Goal: Task Accomplishment & Management: Complete application form

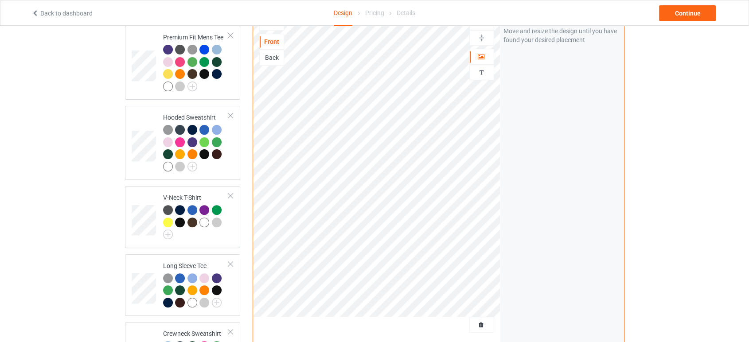
scroll to position [393, 0]
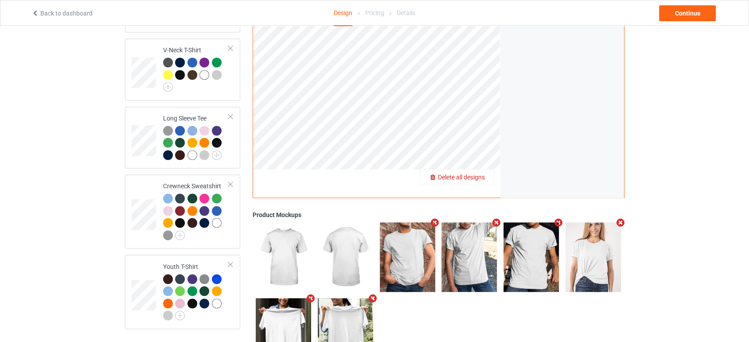
click at [487, 173] on div "Delete all designs" at bounding box center [457, 177] width 74 height 9
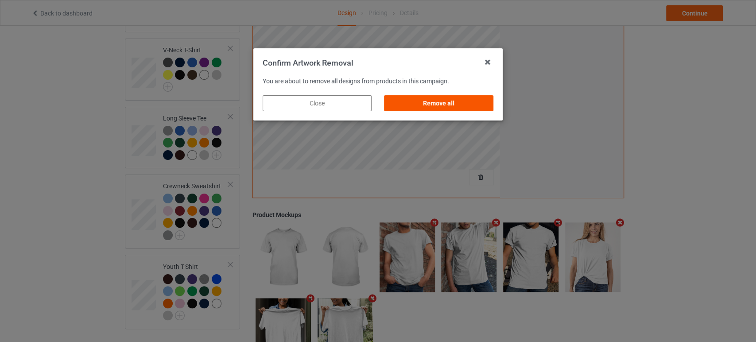
click at [471, 101] on div "Remove all" at bounding box center [439, 103] width 109 height 16
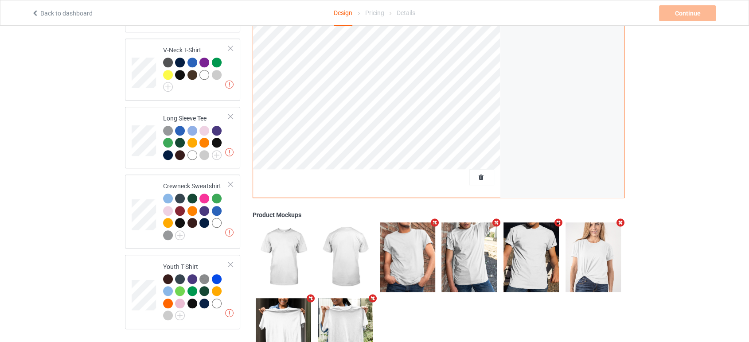
scroll to position [49, 0]
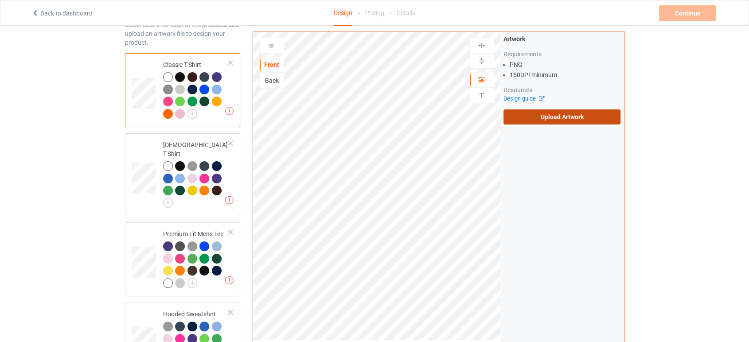
click at [556, 111] on label "Upload Artwork" at bounding box center [561, 116] width 117 height 15
click at [0, 0] on input "Upload Artwork" at bounding box center [0, 0] width 0 height 0
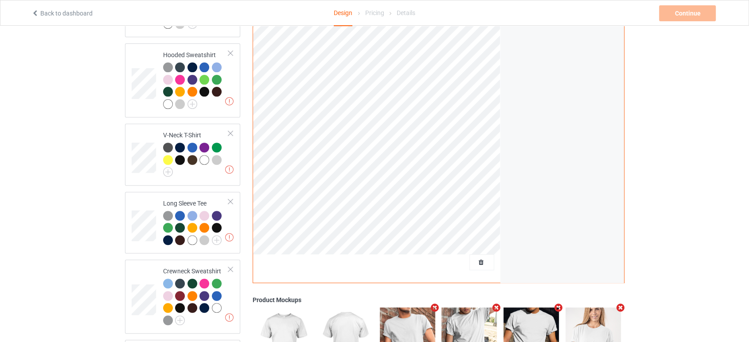
scroll to position [344, 0]
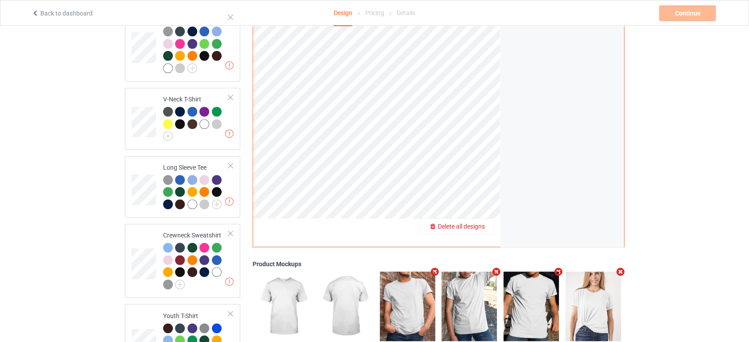
click at [481, 223] on span "Delete all designs" at bounding box center [461, 226] width 47 height 7
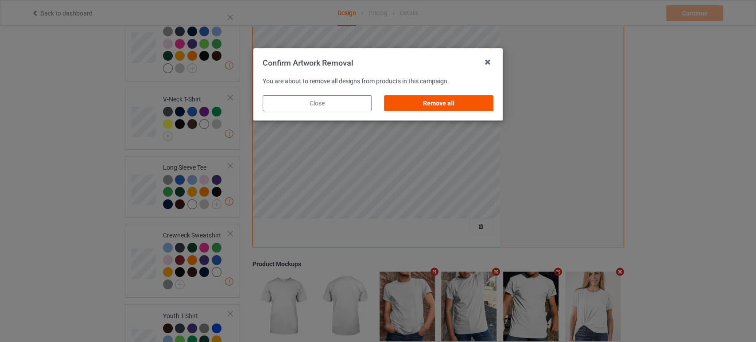
click at [482, 105] on div "Remove all" at bounding box center [439, 103] width 109 height 16
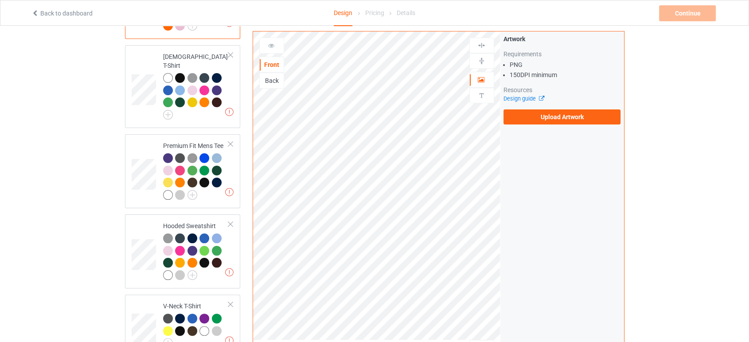
scroll to position [98, 0]
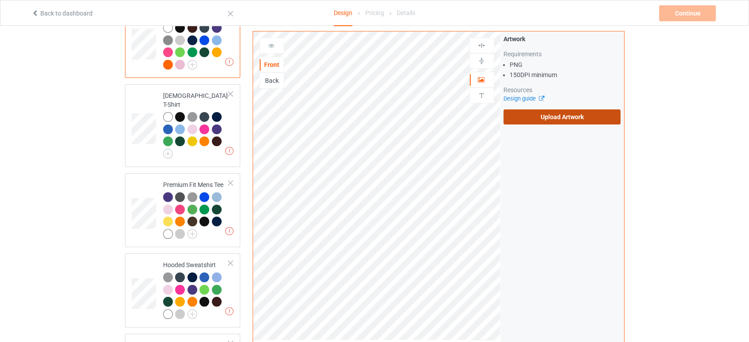
click at [529, 120] on label "Upload Artwork" at bounding box center [561, 116] width 117 height 15
click at [0, 0] on input "Upload Artwork" at bounding box center [0, 0] width 0 height 0
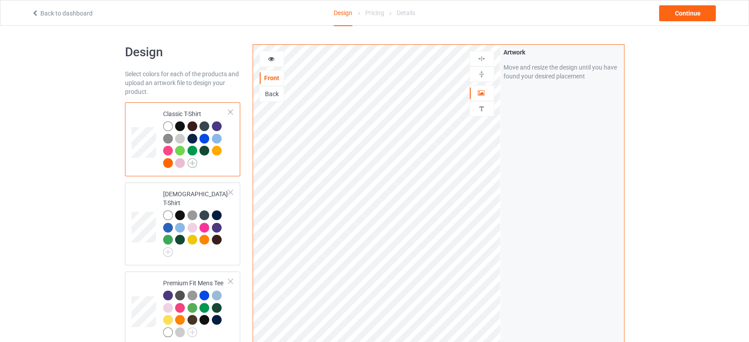
click at [194, 164] on img at bounding box center [192, 163] width 10 height 10
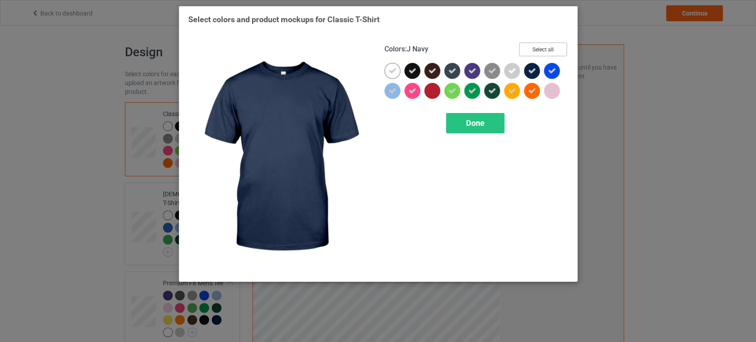
click at [542, 45] on button "Select all" at bounding box center [543, 50] width 48 height 14
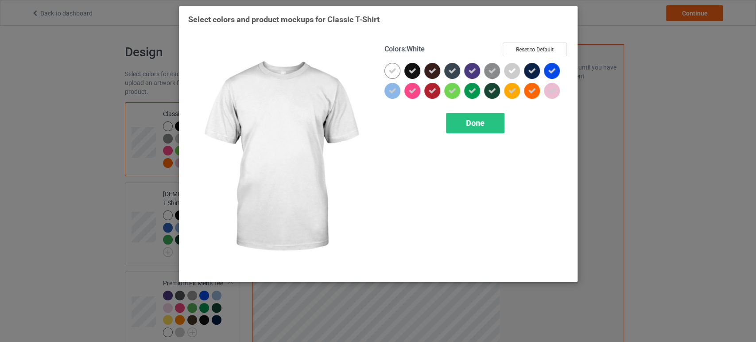
click at [393, 74] on icon at bounding box center [393, 71] width 8 height 8
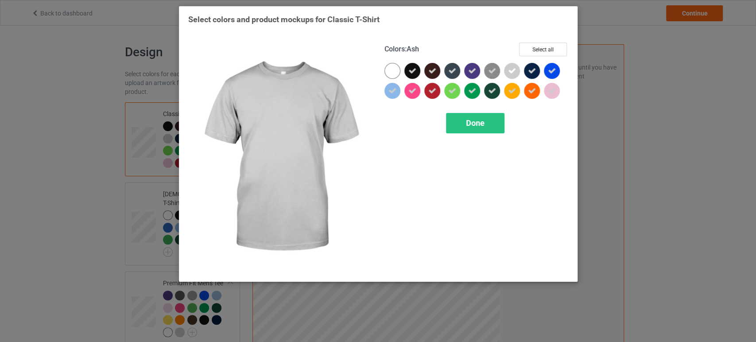
click at [512, 70] on icon at bounding box center [512, 71] width 8 height 8
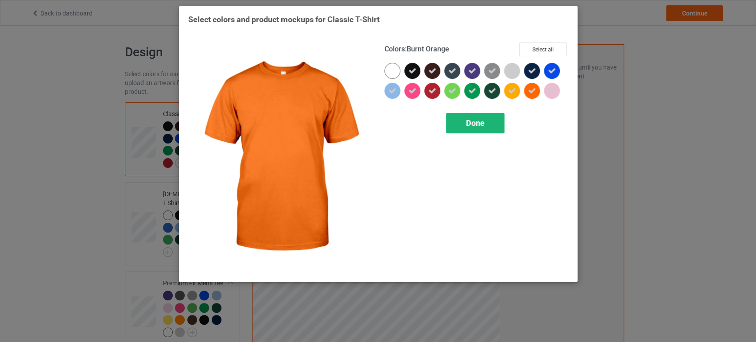
click at [490, 123] on div "Done" at bounding box center [475, 123] width 58 height 20
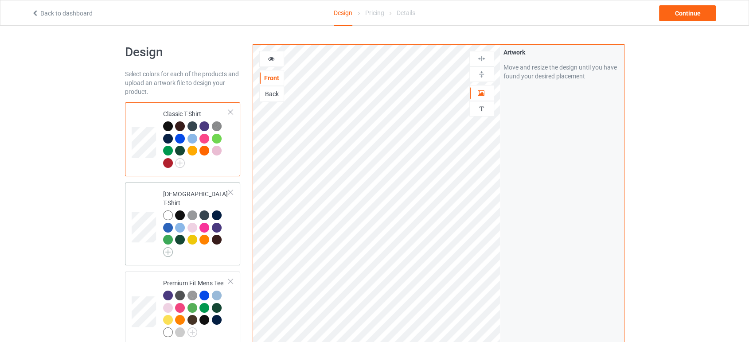
click at [170, 247] on img at bounding box center [168, 252] width 10 height 10
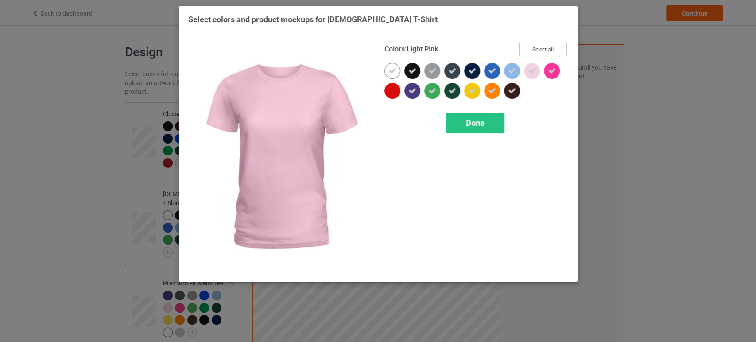
click at [550, 51] on button "Select all" at bounding box center [543, 50] width 48 height 14
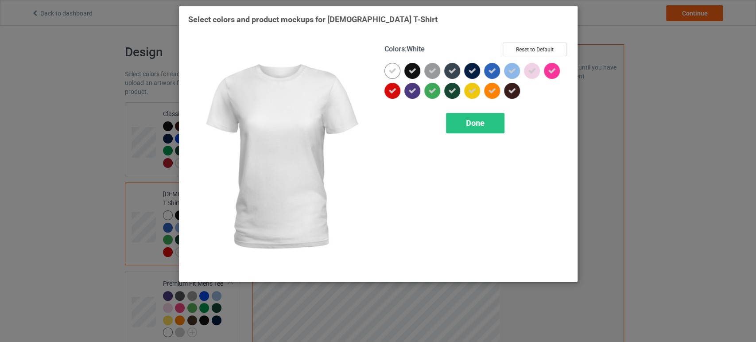
click at [390, 72] on icon at bounding box center [393, 71] width 8 height 8
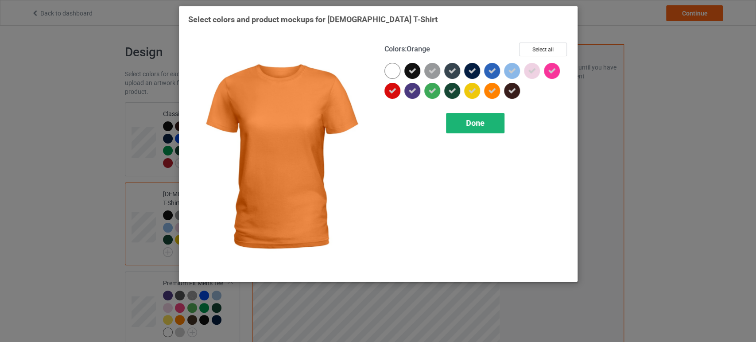
click at [473, 121] on span "Done" at bounding box center [475, 122] width 19 height 9
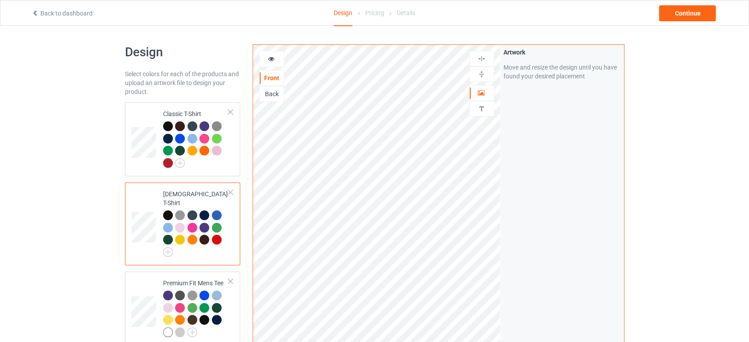
scroll to position [148, 0]
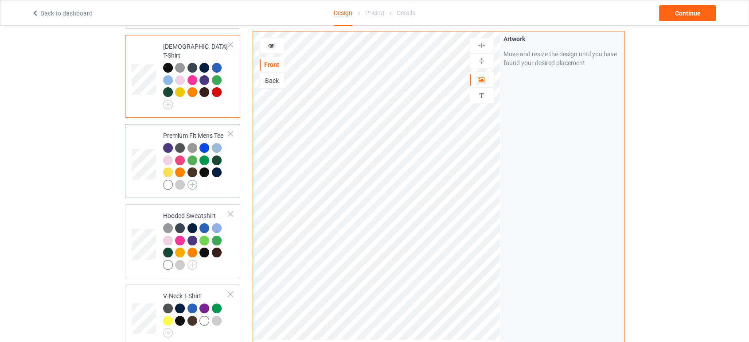
click at [195, 180] on img at bounding box center [192, 185] width 10 height 10
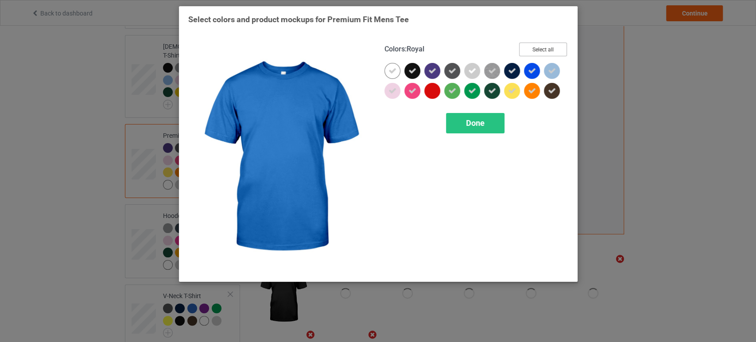
click at [540, 50] on button "Select all" at bounding box center [543, 50] width 48 height 14
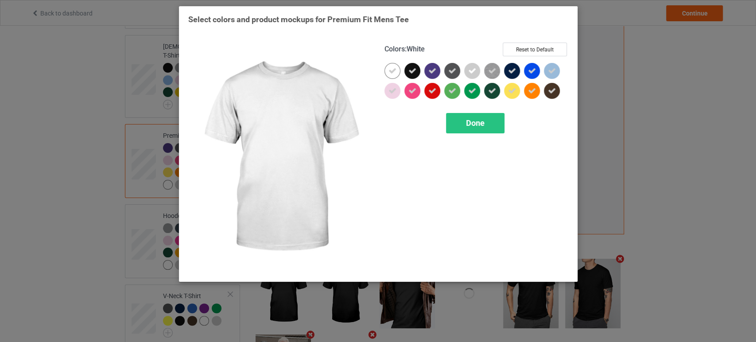
click at [395, 73] on icon at bounding box center [393, 71] width 8 height 8
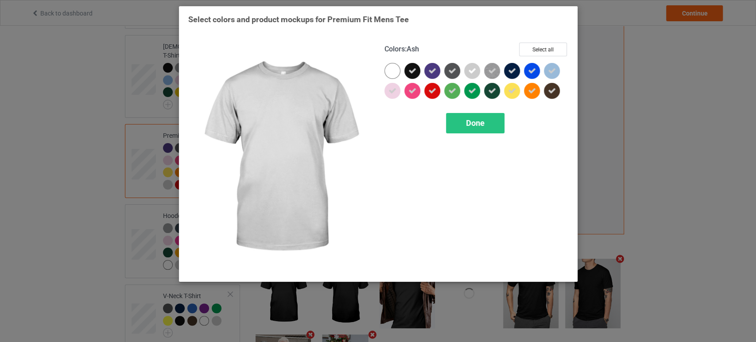
click at [471, 67] on icon at bounding box center [472, 71] width 8 height 8
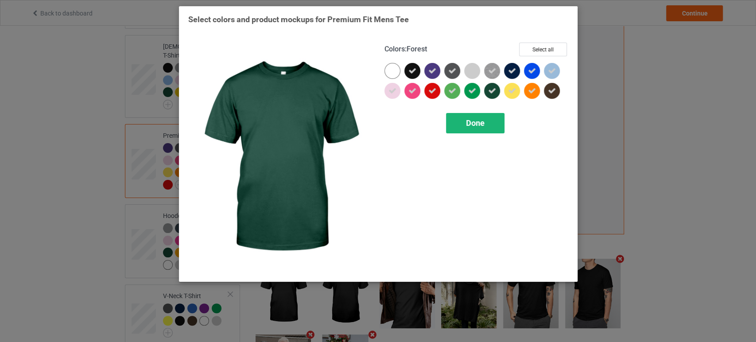
click at [488, 123] on div "Done" at bounding box center [475, 123] width 58 height 20
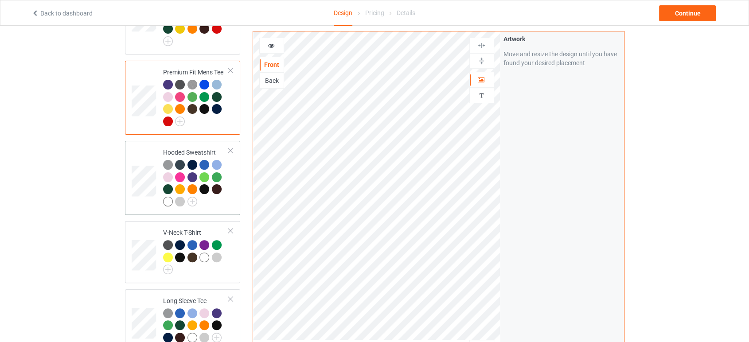
scroll to position [246, 0]
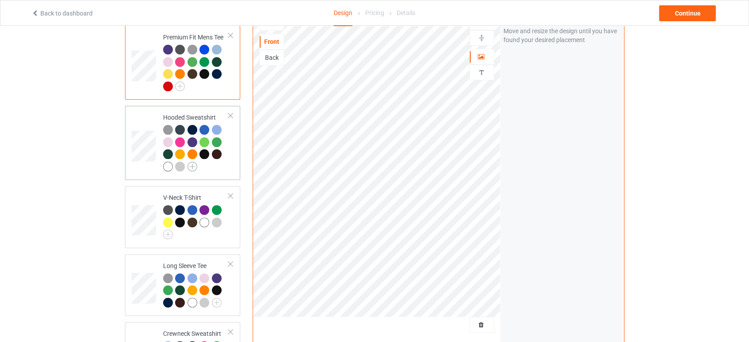
click at [190, 162] on img at bounding box center [192, 167] width 10 height 10
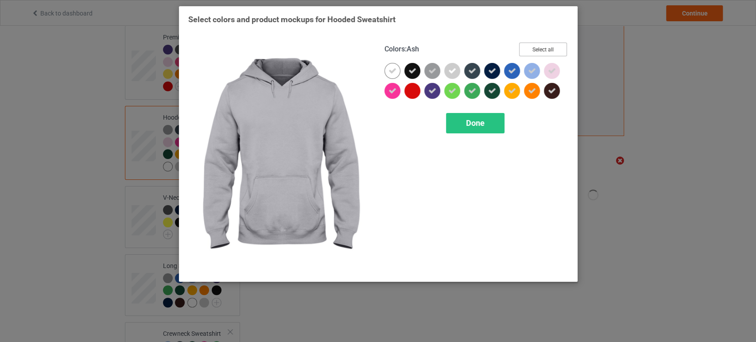
click at [556, 45] on button "Select all" at bounding box center [543, 50] width 48 height 14
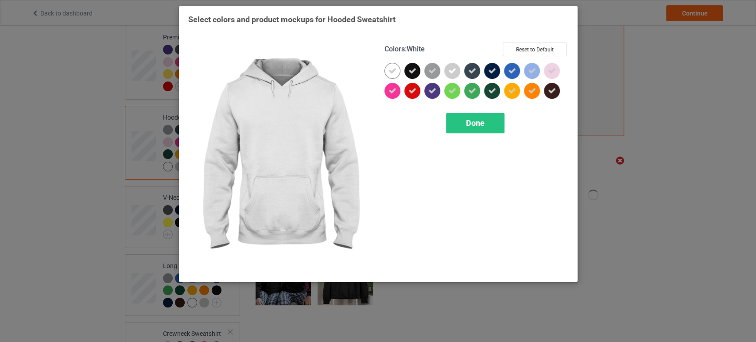
click at [393, 70] on icon at bounding box center [393, 71] width 8 height 8
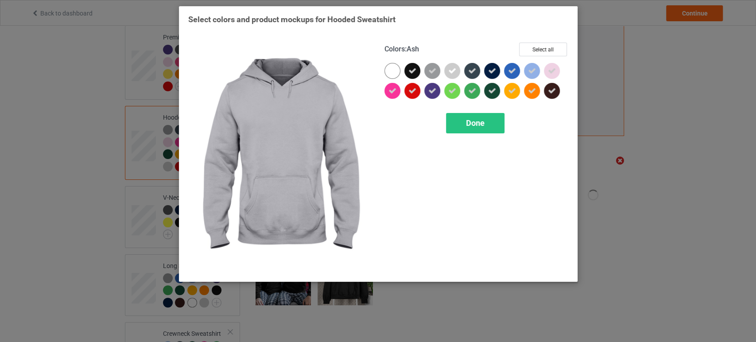
click at [450, 65] on div at bounding box center [452, 71] width 16 height 16
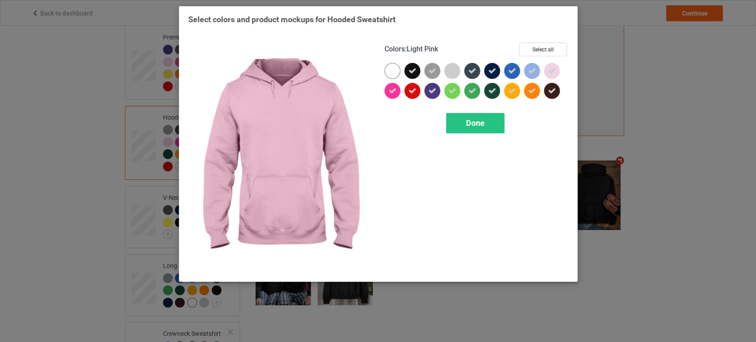
click at [552, 67] on icon at bounding box center [552, 71] width 8 height 8
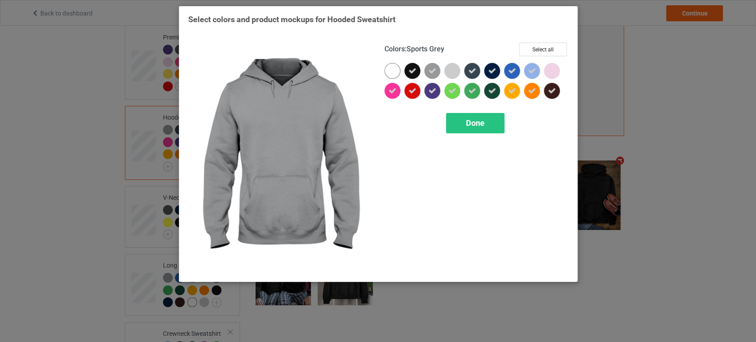
click at [432, 75] on div at bounding box center [433, 71] width 16 height 16
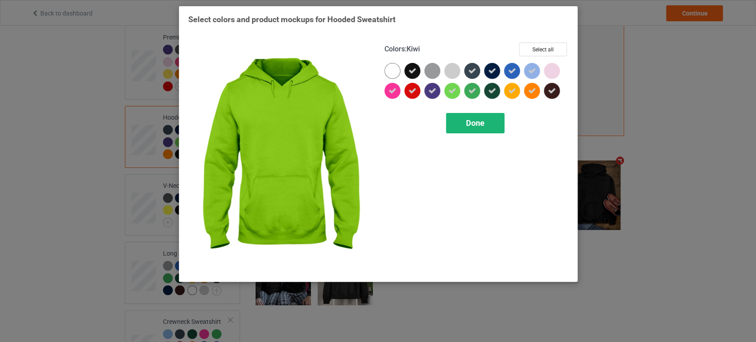
click at [467, 116] on div "Done" at bounding box center [475, 123] width 58 height 20
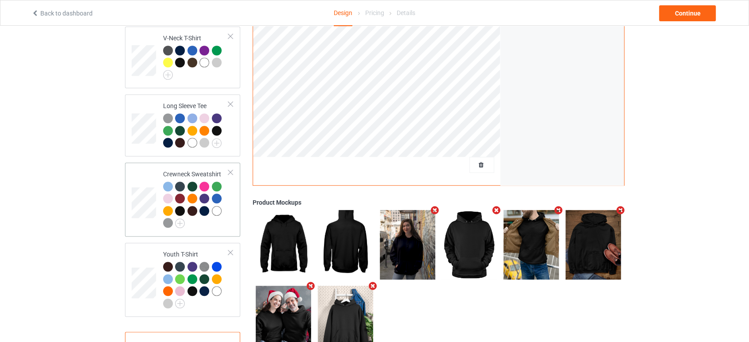
scroll to position [393, 0]
click at [170, 70] on img at bounding box center [168, 75] width 10 height 10
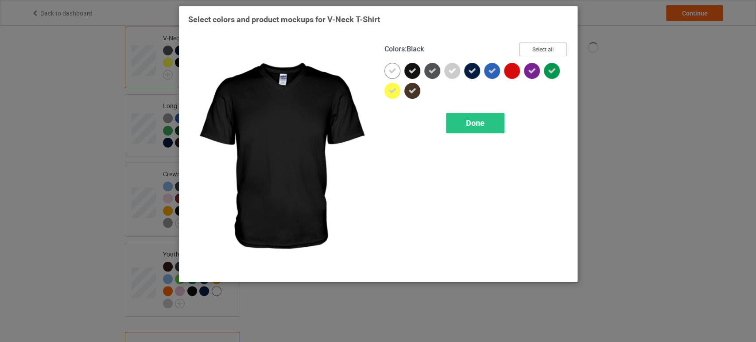
click at [542, 46] on button "Select all" at bounding box center [543, 50] width 48 height 14
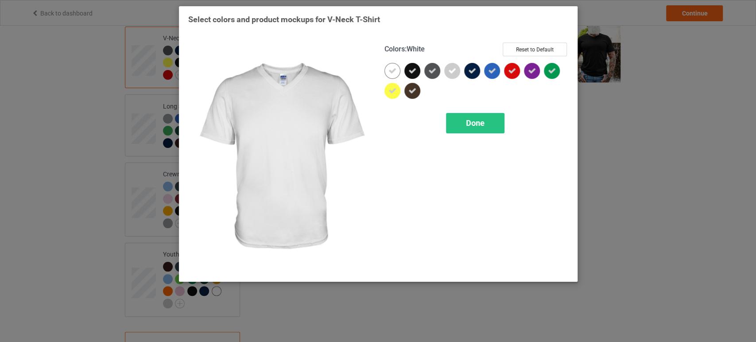
click at [392, 74] on icon at bounding box center [393, 71] width 8 height 8
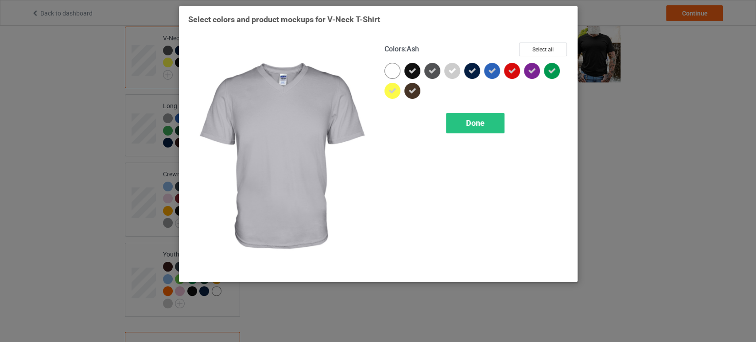
click at [448, 73] on div at bounding box center [452, 71] width 16 height 16
click at [473, 120] on span "Done" at bounding box center [475, 122] width 19 height 9
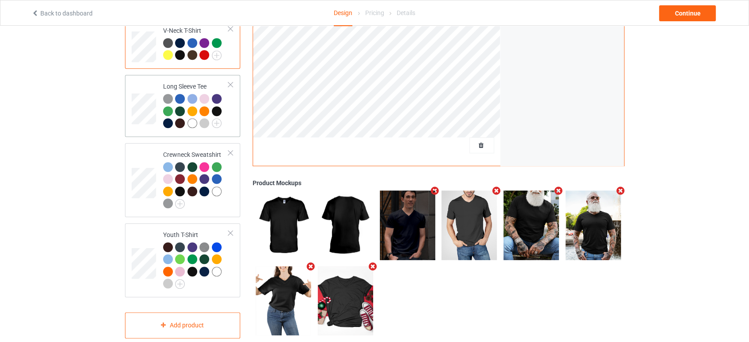
scroll to position [409, 0]
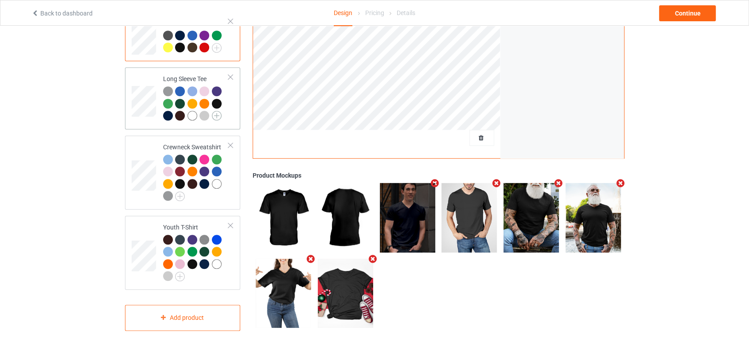
click at [220, 111] on img at bounding box center [217, 116] width 10 height 10
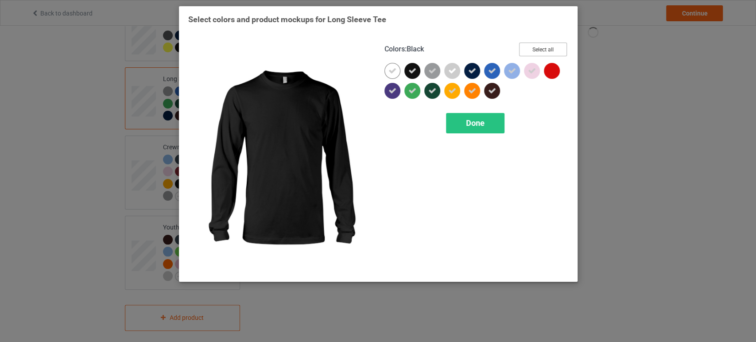
click at [539, 46] on button "Select all" at bounding box center [543, 50] width 48 height 14
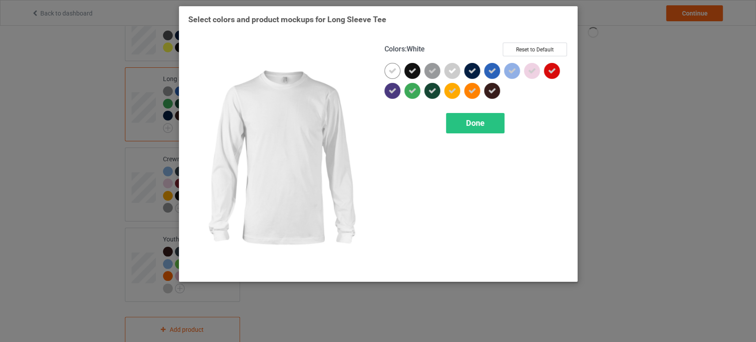
drag, startPoint x: 391, startPoint y: 70, endPoint x: 416, endPoint y: 70, distance: 24.8
click at [392, 70] on icon at bounding box center [393, 71] width 8 height 8
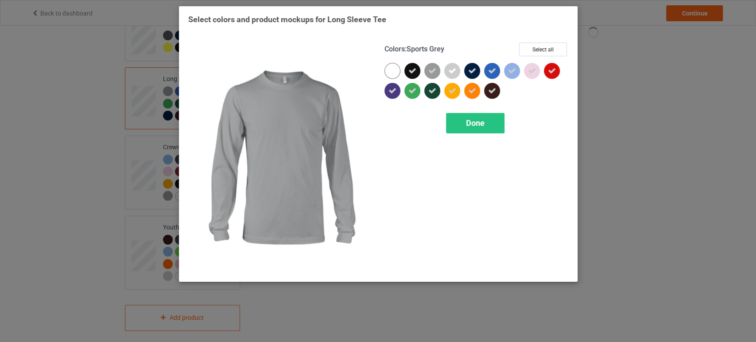
click at [439, 70] on div at bounding box center [433, 71] width 16 height 16
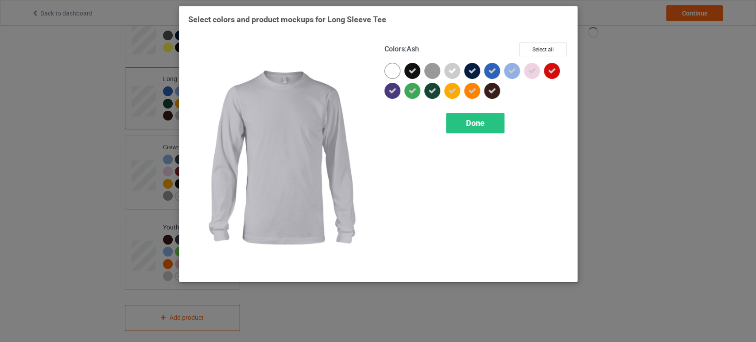
click at [448, 70] on icon at bounding box center [452, 71] width 8 height 8
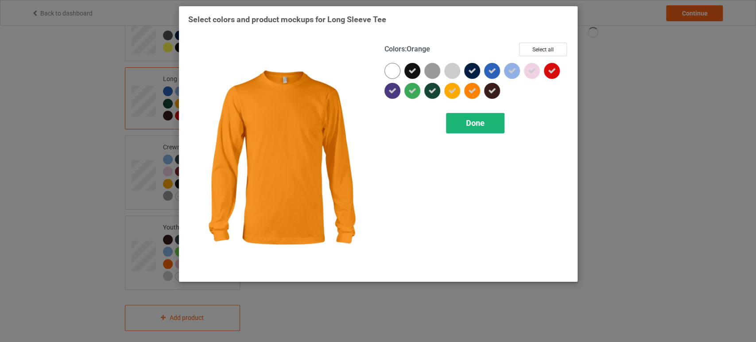
click at [477, 123] on span "Done" at bounding box center [475, 122] width 19 height 9
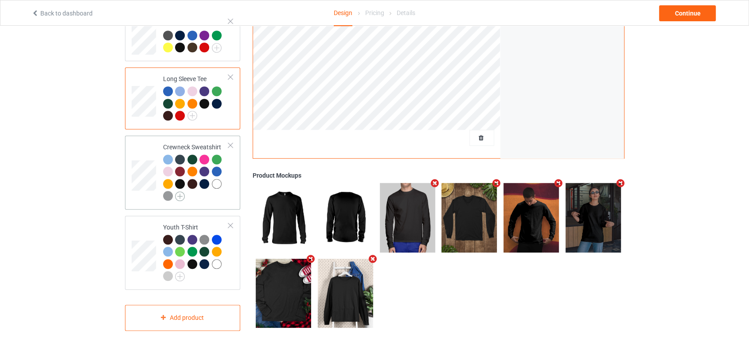
click at [180, 191] on img at bounding box center [180, 196] width 10 height 10
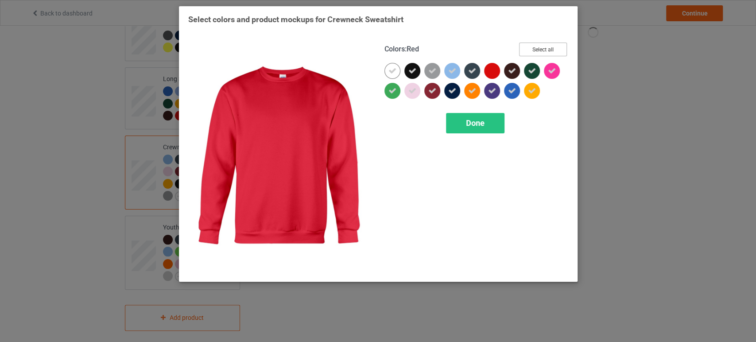
click at [528, 50] on button "Select all" at bounding box center [543, 50] width 48 height 14
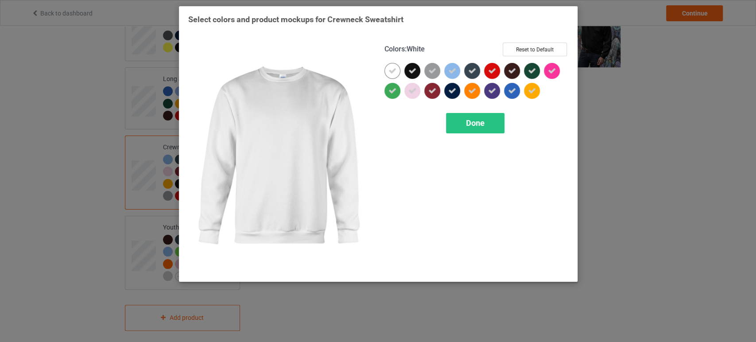
click at [397, 70] on div at bounding box center [393, 71] width 16 height 16
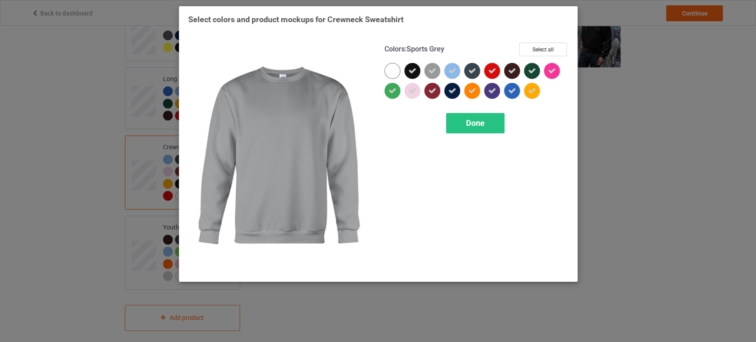
click at [438, 74] on div at bounding box center [433, 71] width 16 height 16
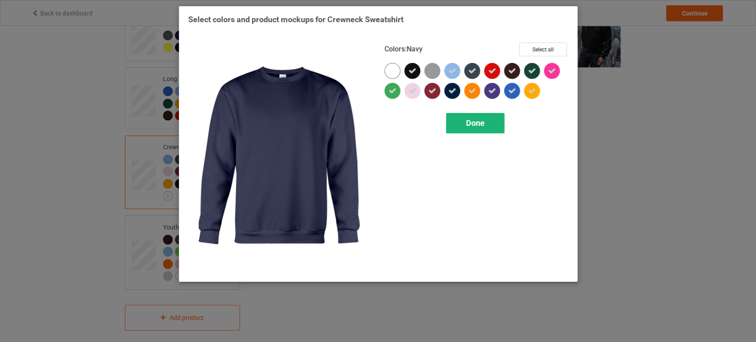
click at [468, 119] on span "Done" at bounding box center [475, 122] width 19 height 9
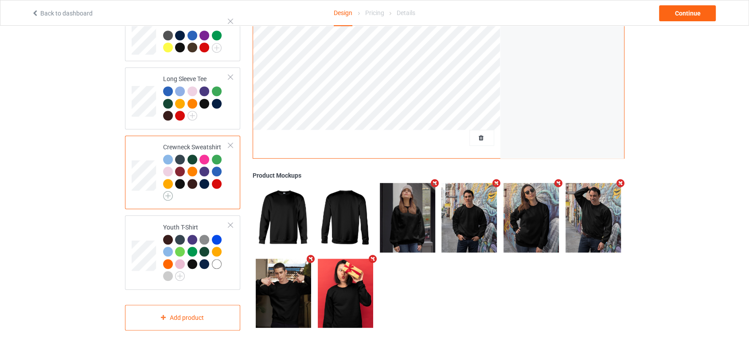
click at [170, 191] on img at bounding box center [168, 196] width 10 height 10
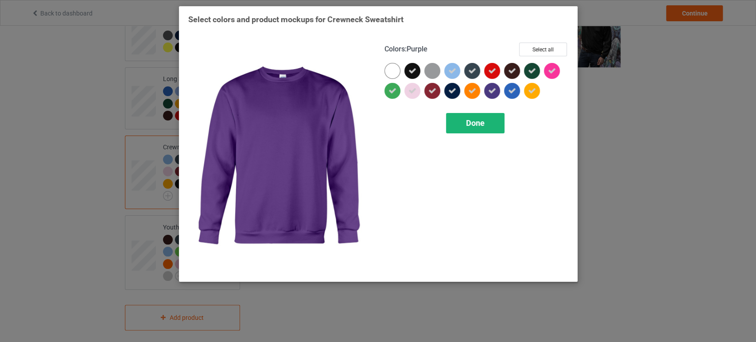
drag, startPoint x: 484, startPoint y: 125, endPoint x: 389, endPoint y: 161, distance: 101.6
click at [483, 125] on span "Done" at bounding box center [475, 122] width 19 height 9
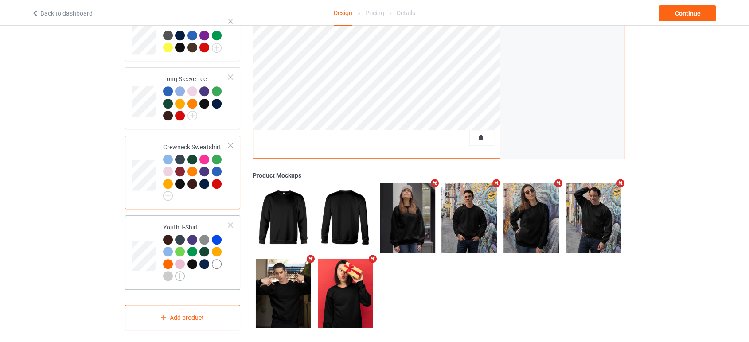
click at [180, 271] on img at bounding box center [180, 276] width 10 height 10
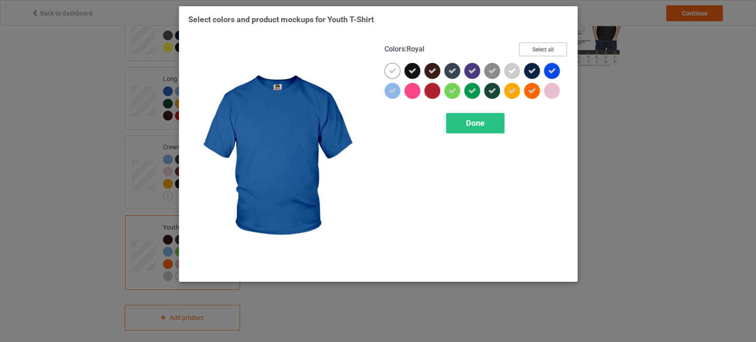
click at [541, 47] on button "Select all" at bounding box center [543, 50] width 48 height 14
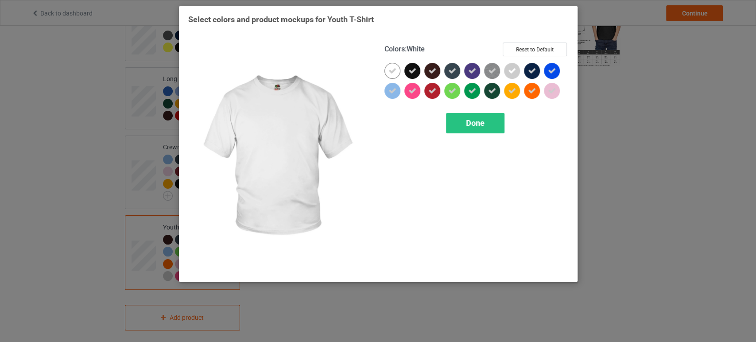
click at [393, 67] on icon at bounding box center [393, 71] width 8 height 8
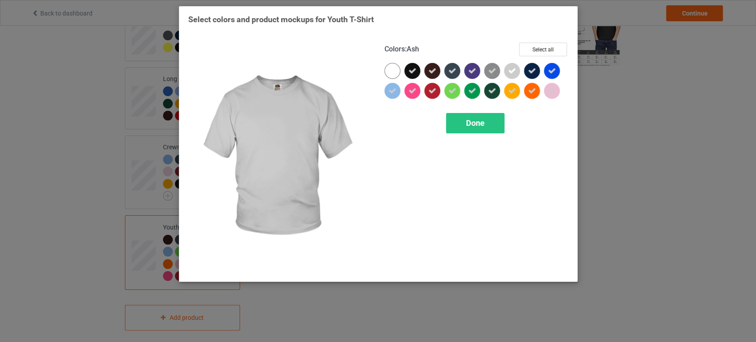
click at [511, 69] on icon at bounding box center [512, 71] width 8 height 8
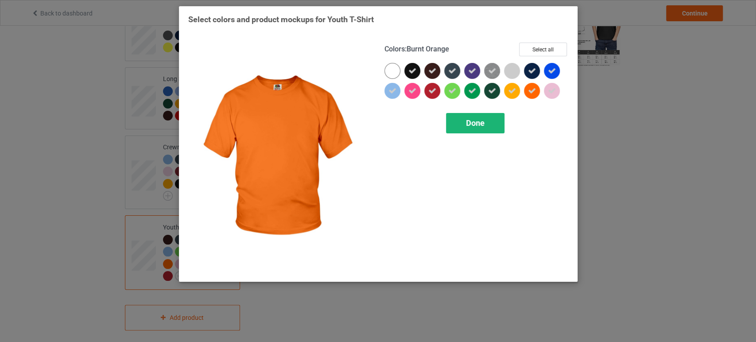
click at [492, 125] on div "Done" at bounding box center [475, 123] width 58 height 20
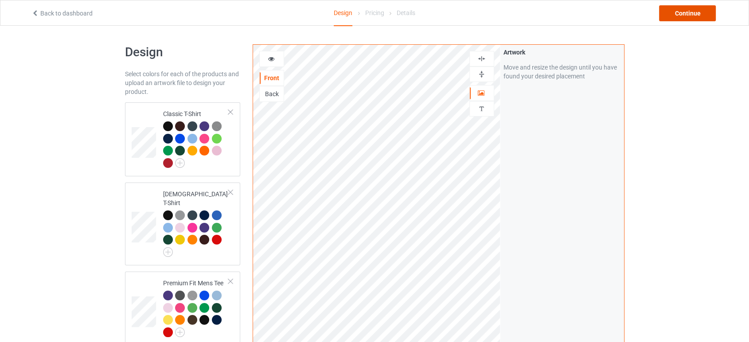
click at [684, 14] on div "Continue" at bounding box center [687, 13] width 57 height 16
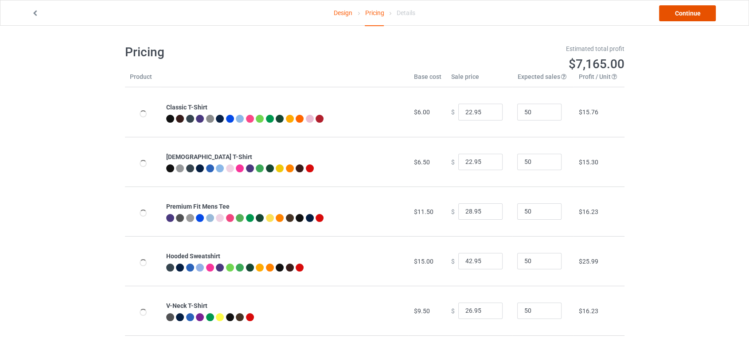
click at [684, 13] on link "Continue" at bounding box center [687, 13] width 57 height 16
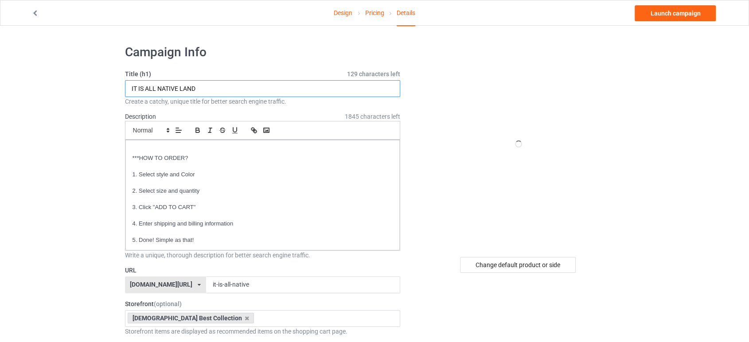
drag, startPoint x: 218, startPoint y: 92, endPoint x: 107, endPoint y: 101, distance: 112.1
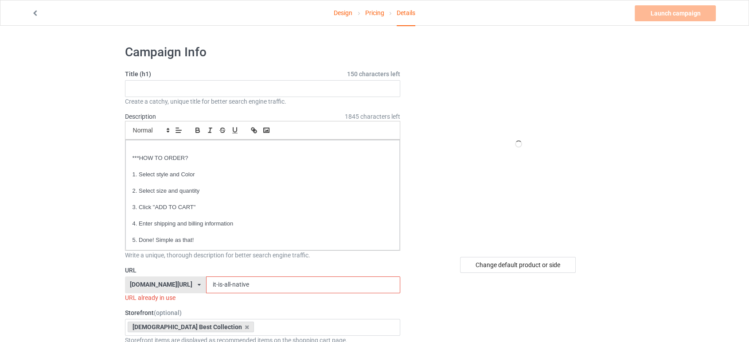
drag, startPoint x: 261, startPoint y: 288, endPoint x: 163, endPoint y: 300, distance: 98.8
click at [163, 300] on div "URL [DOMAIN_NAME][URL] [DOMAIN_NAME][URL] [DOMAIN_NAME][URL] 6252750c3ec6640045…" at bounding box center [263, 284] width 276 height 36
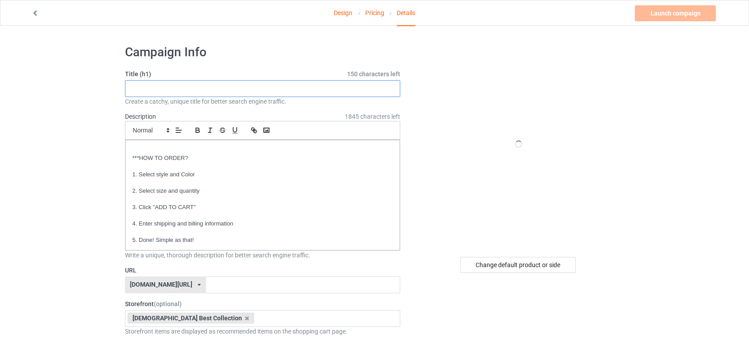
click at [193, 93] on input "text" at bounding box center [263, 88] width 276 height 17
click at [544, 264] on div "Change default product or side" at bounding box center [518, 265] width 116 height 16
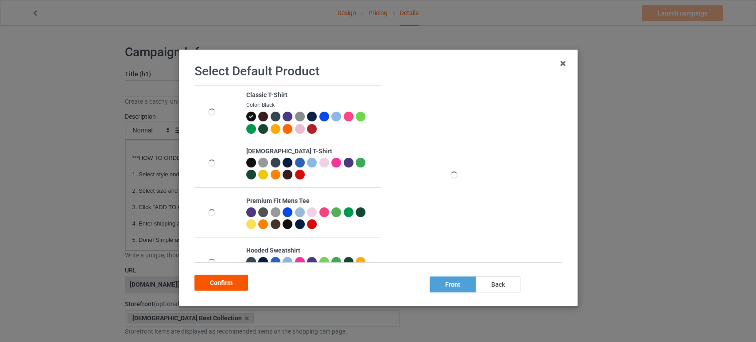
click at [215, 283] on div "Confirm" at bounding box center [222, 283] width 54 height 16
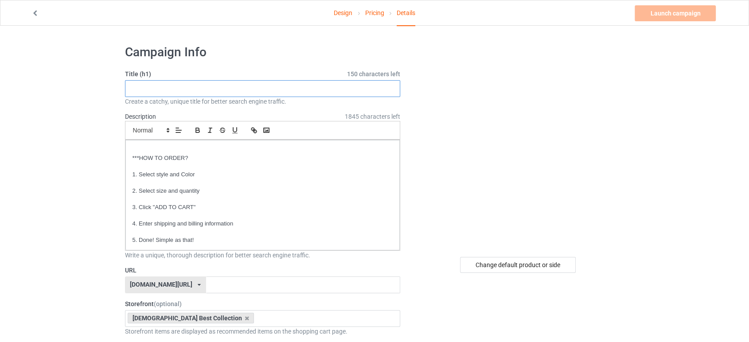
click at [138, 88] on input "text" at bounding box center [263, 88] width 276 height 17
drag, startPoint x: 189, startPoint y: 89, endPoint x: 106, endPoint y: 88, distance: 82.9
type input "SO YOU'RE AGAINST ILLEGAL IMMIGRATION. SPLENDID WHEN DO YOU LEAVE"
click at [214, 287] on input "text" at bounding box center [303, 285] width 194 height 17
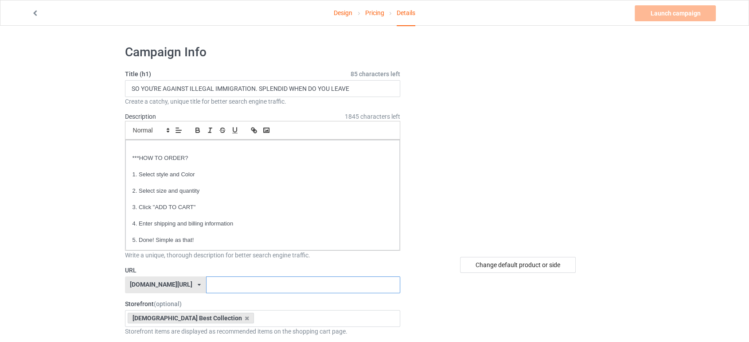
paste input "SO YOU'RE AGAINST"
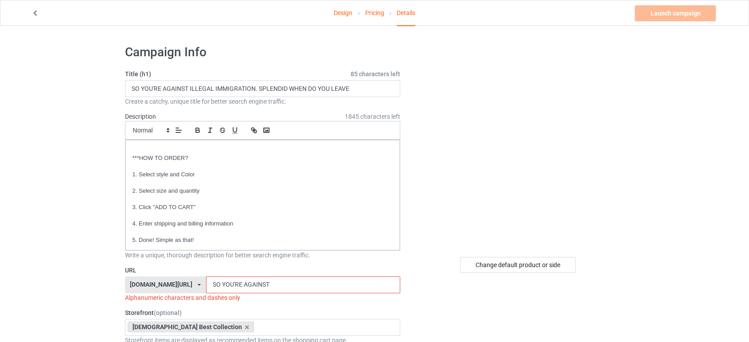
click at [221, 283] on input "SO YOU'RE AGAINST" at bounding box center [303, 285] width 194 height 17
click at [244, 287] on input "SO-YOU'RE AGAINST" at bounding box center [303, 285] width 194 height 17
click at [242, 286] on input "SO-YOU'RE AGAINST" at bounding box center [303, 285] width 194 height 17
click at [277, 286] on input "SO-YOU'RE-AGAINST" at bounding box center [303, 285] width 194 height 17
click at [234, 285] on input "SO-YOU'RE-AGAINST" at bounding box center [303, 285] width 194 height 17
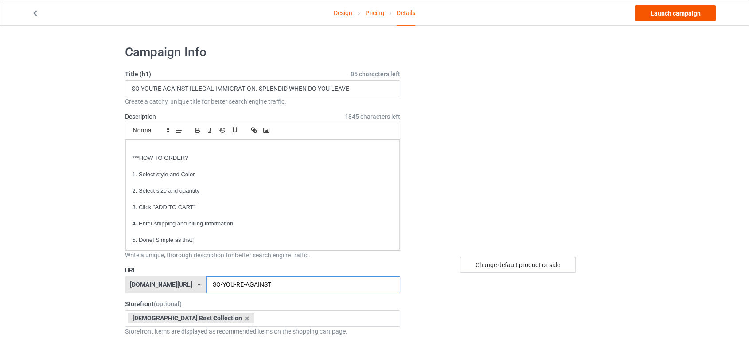
type input "SO-YOU-RE-AGAINST"
click at [659, 16] on link "Launch campaign" at bounding box center [675, 13] width 81 height 16
